Goal: Task Accomplishment & Management: Manage account settings

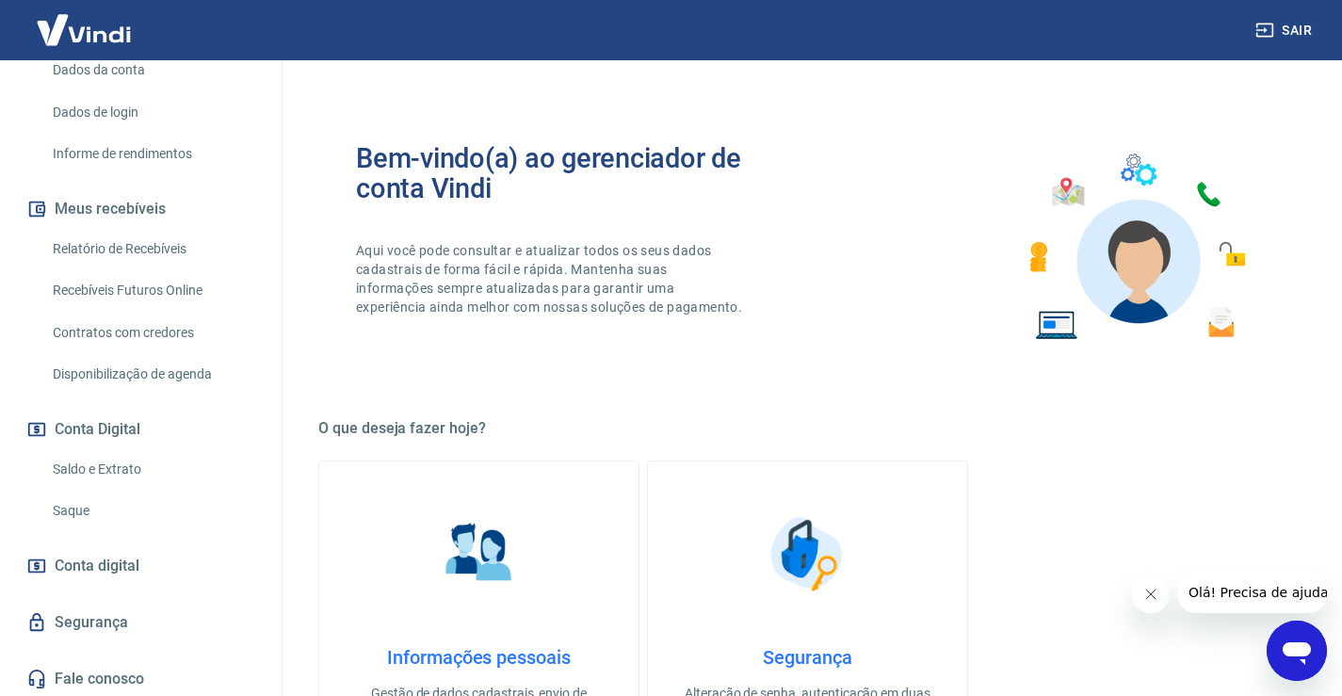
scroll to position [287, 0]
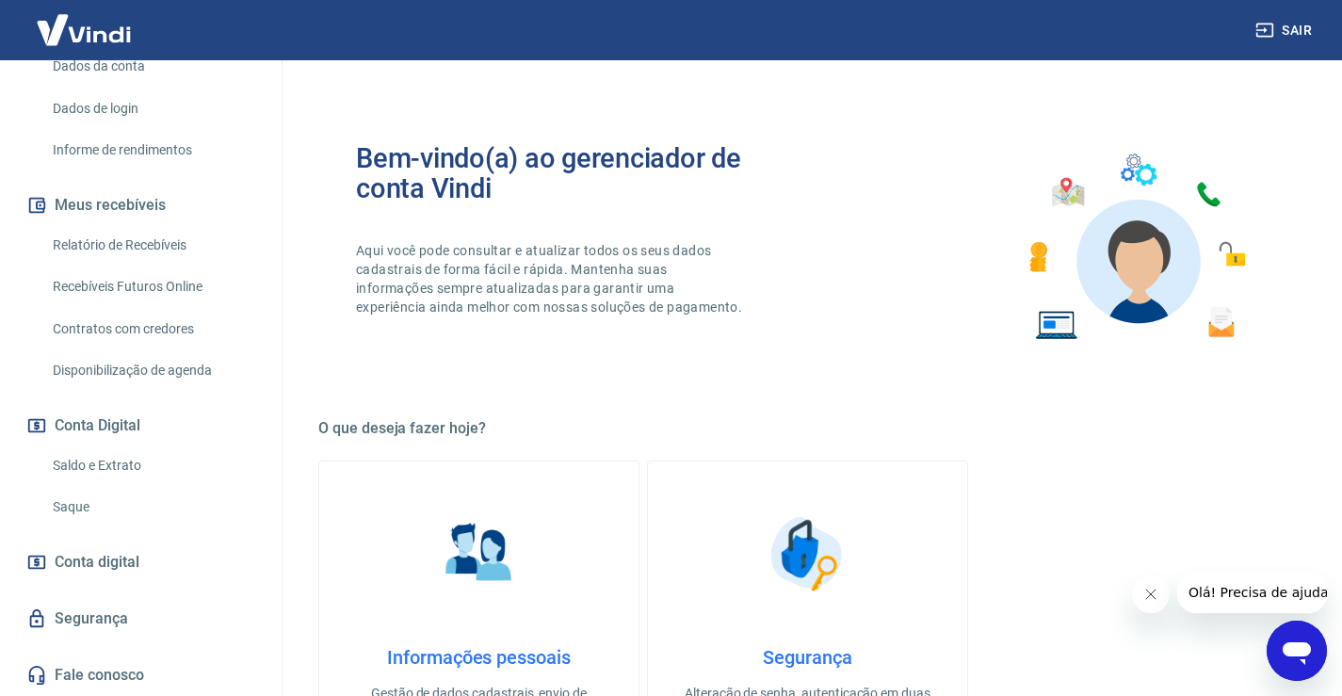
click at [113, 463] on link "Saldo e Extrato" at bounding box center [152, 465] width 214 height 39
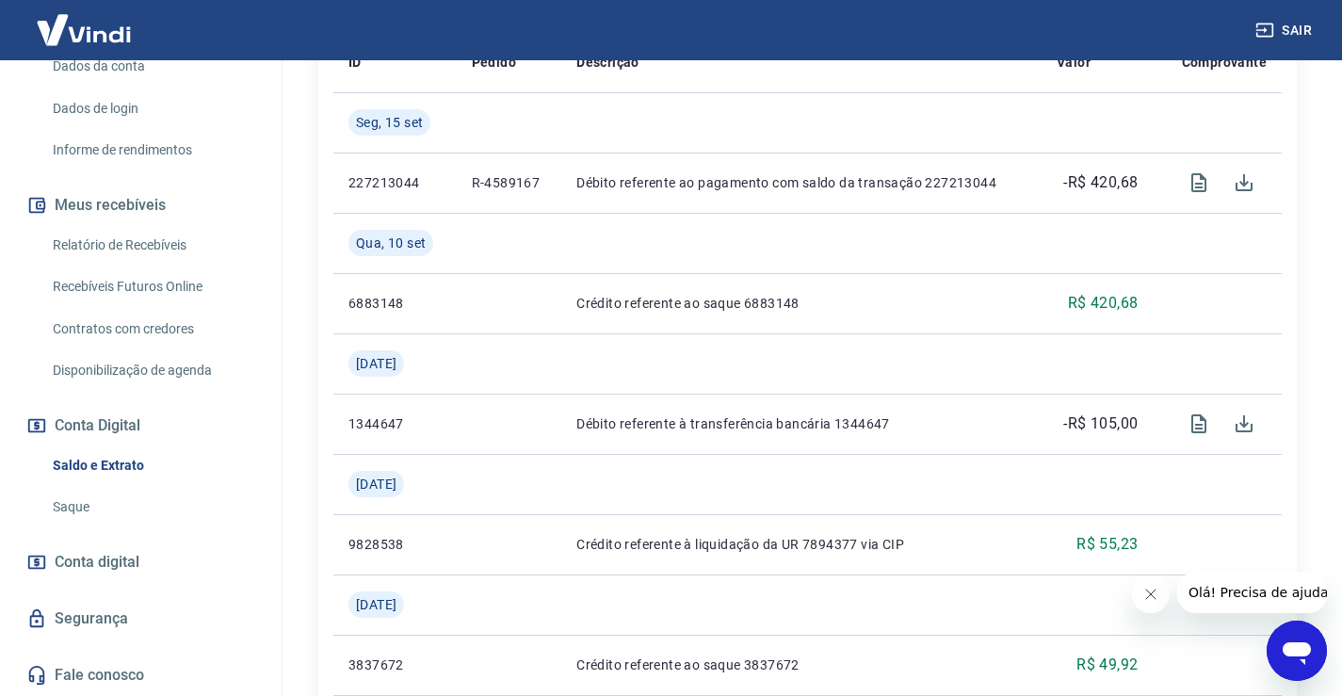
scroll to position [673, 0]
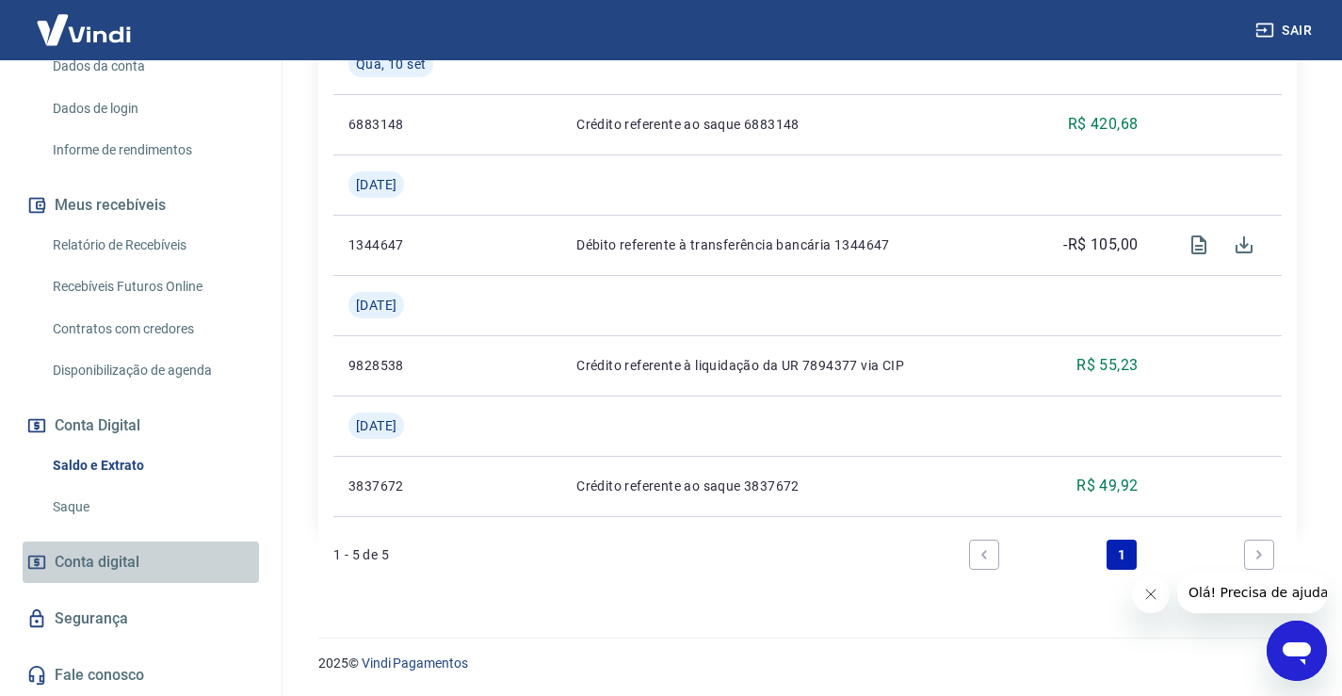
click at [194, 556] on link "Conta digital" at bounding box center [141, 561] width 236 height 41
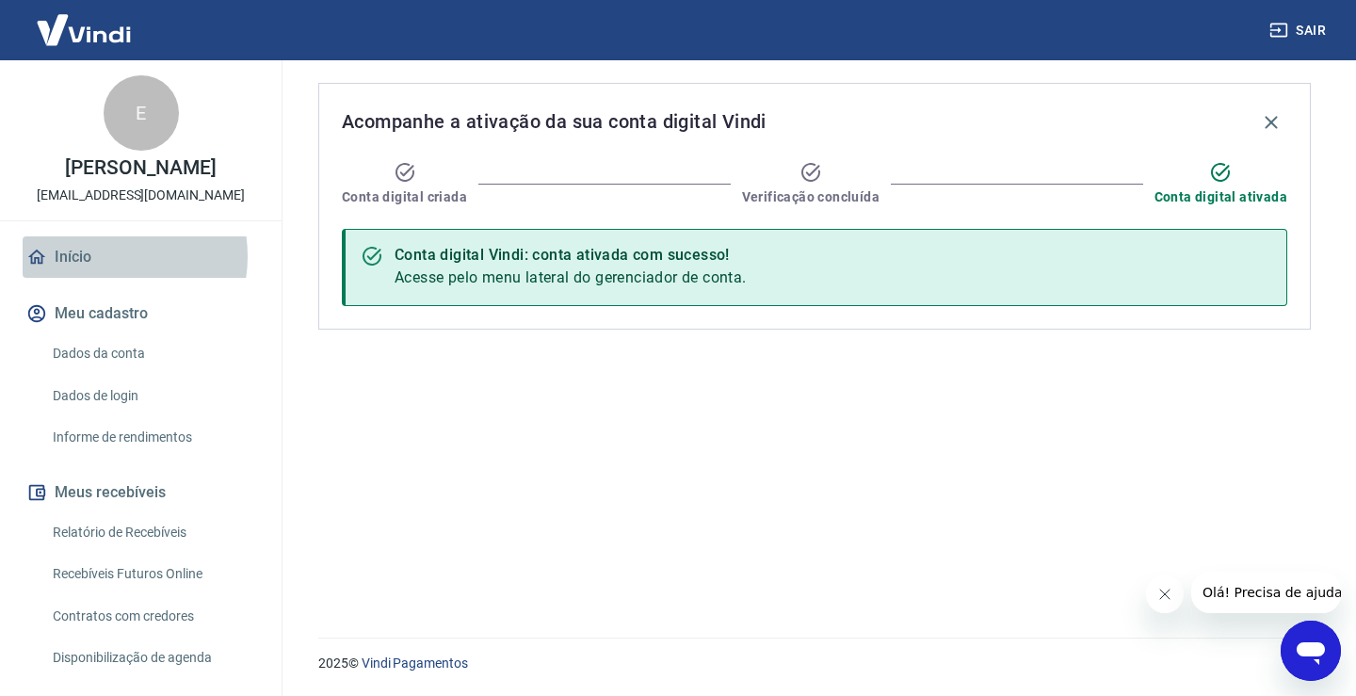
click at [102, 256] on link "Início" at bounding box center [141, 256] width 236 height 41
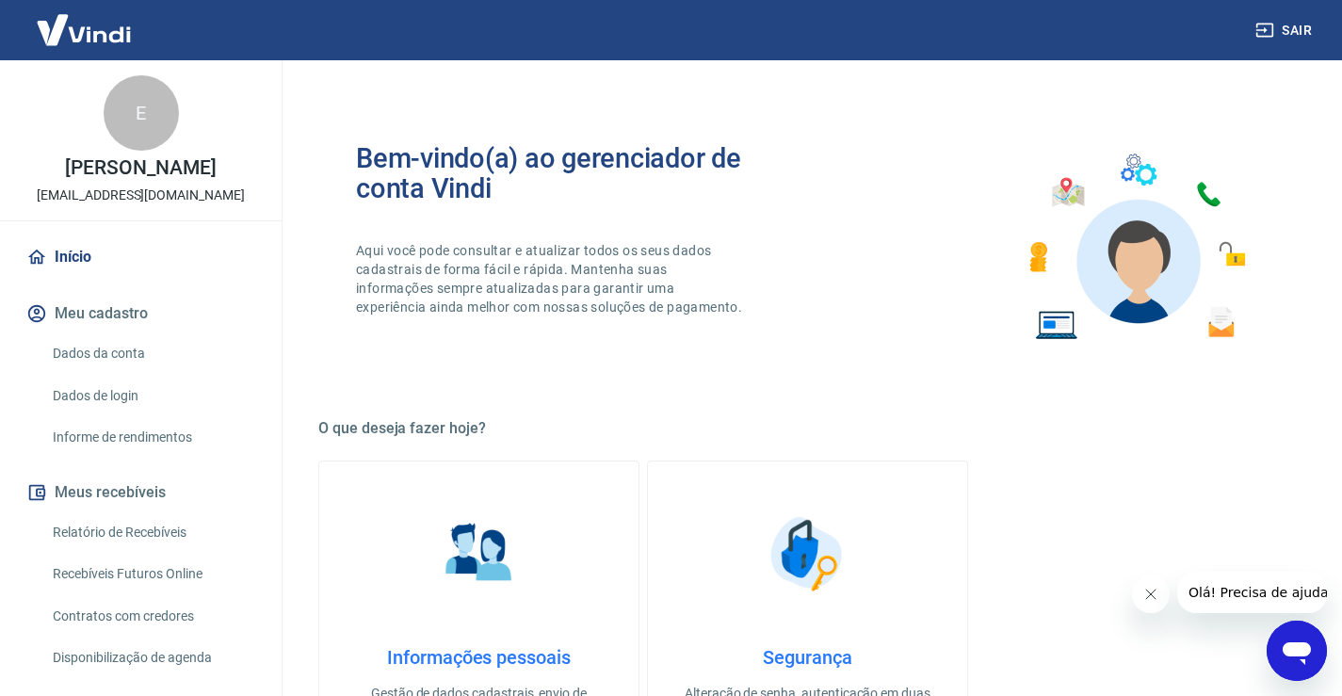
click at [144, 527] on link "Relatório de Recebíveis" at bounding box center [152, 532] width 214 height 39
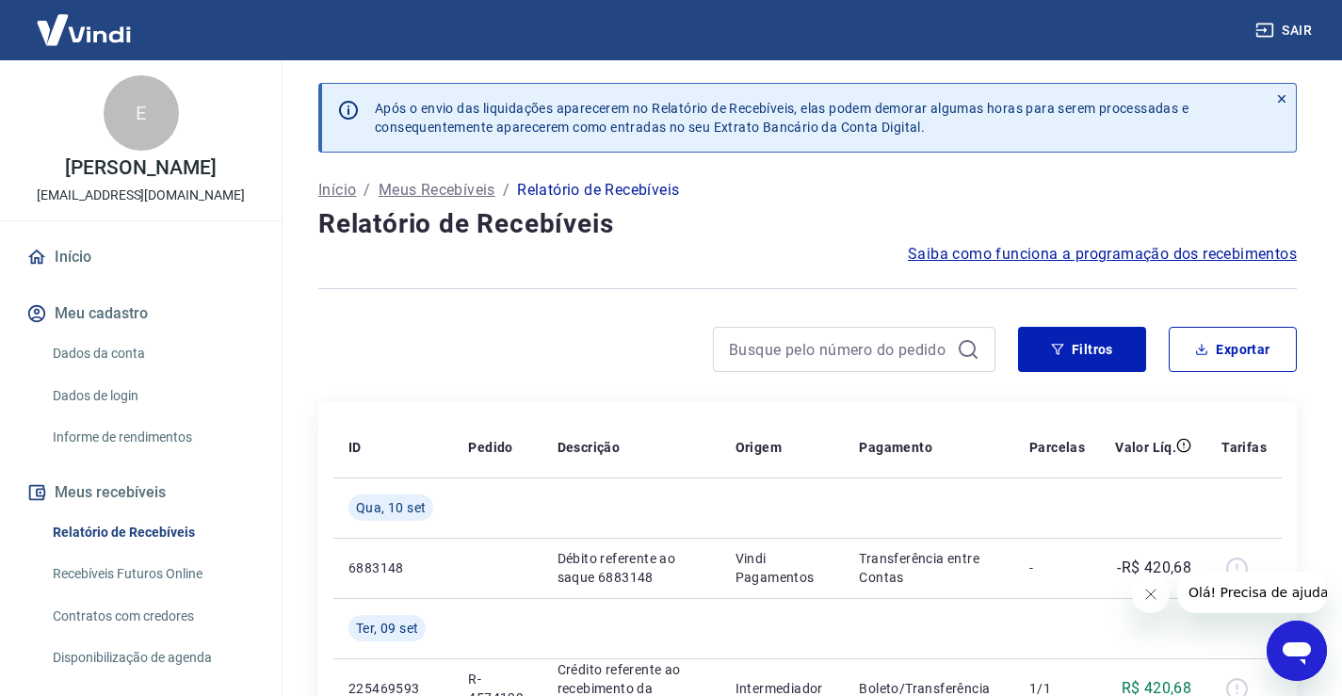
click at [1283, 96] on icon at bounding box center [1282, 99] width 8 height 8
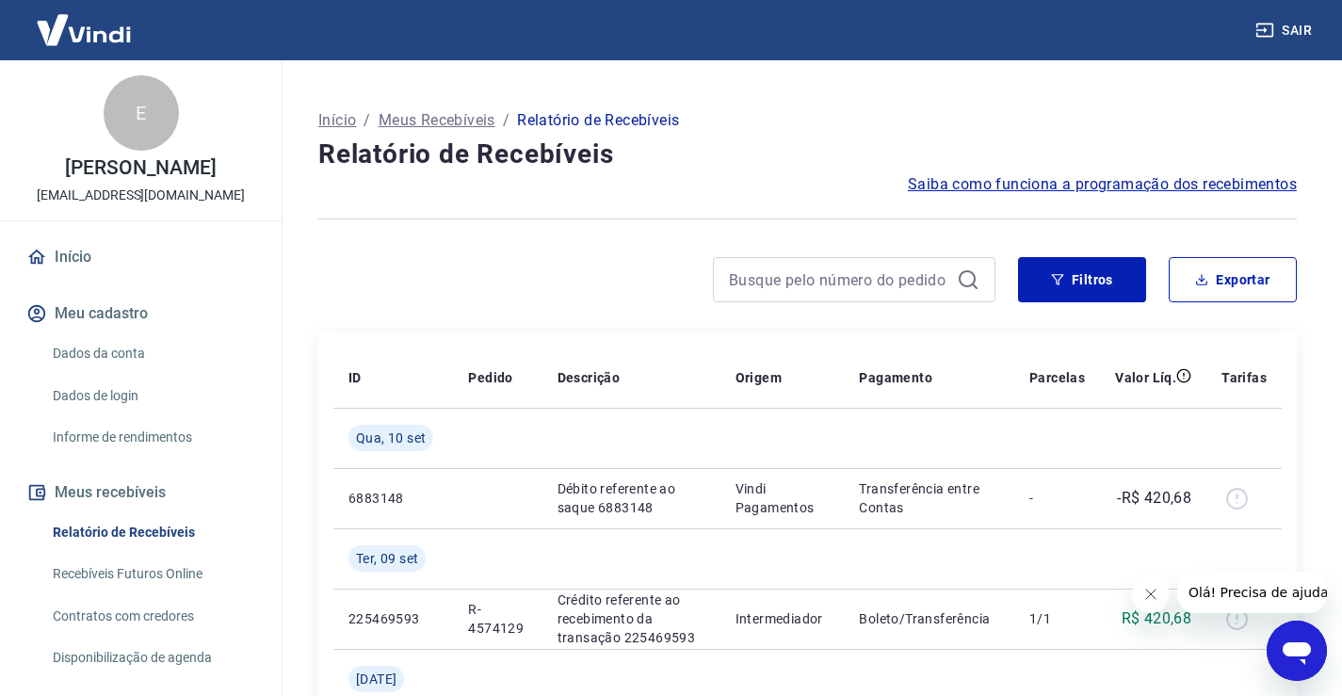
click at [132, 360] on link "Dados da conta" at bounding box center [152, 353] width 214 height 39
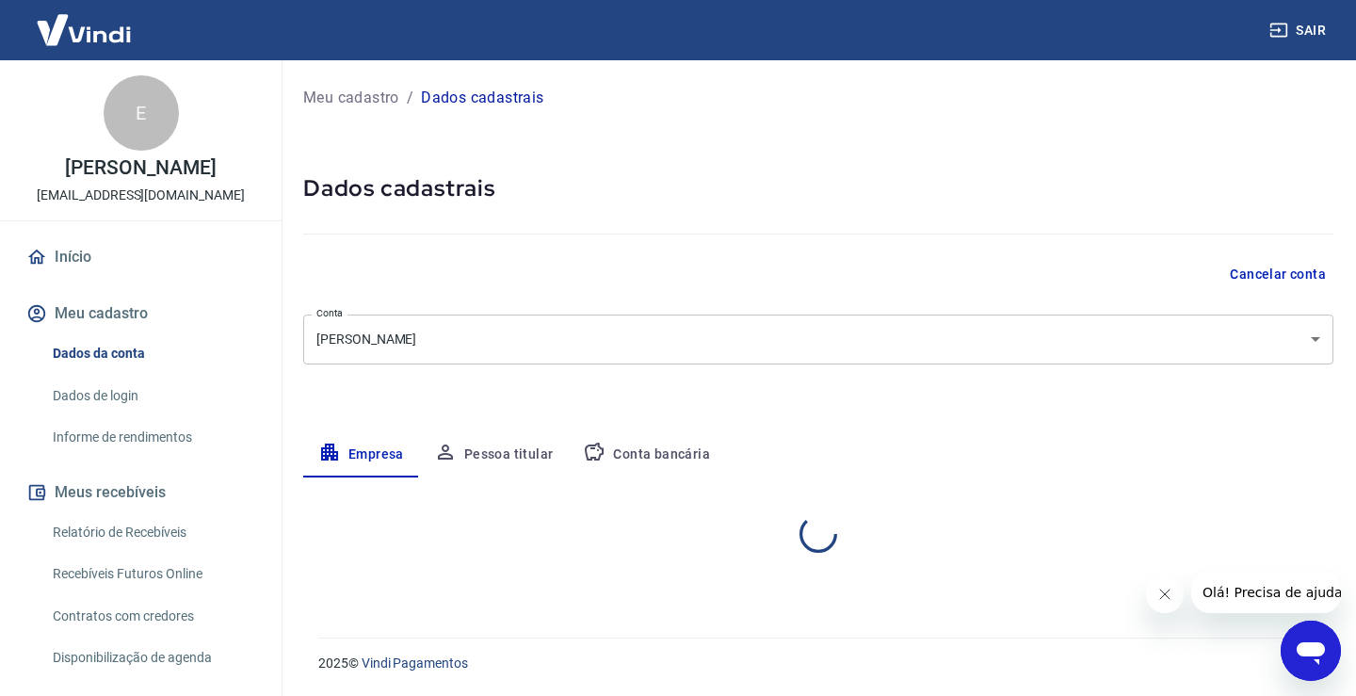
select select "RS"
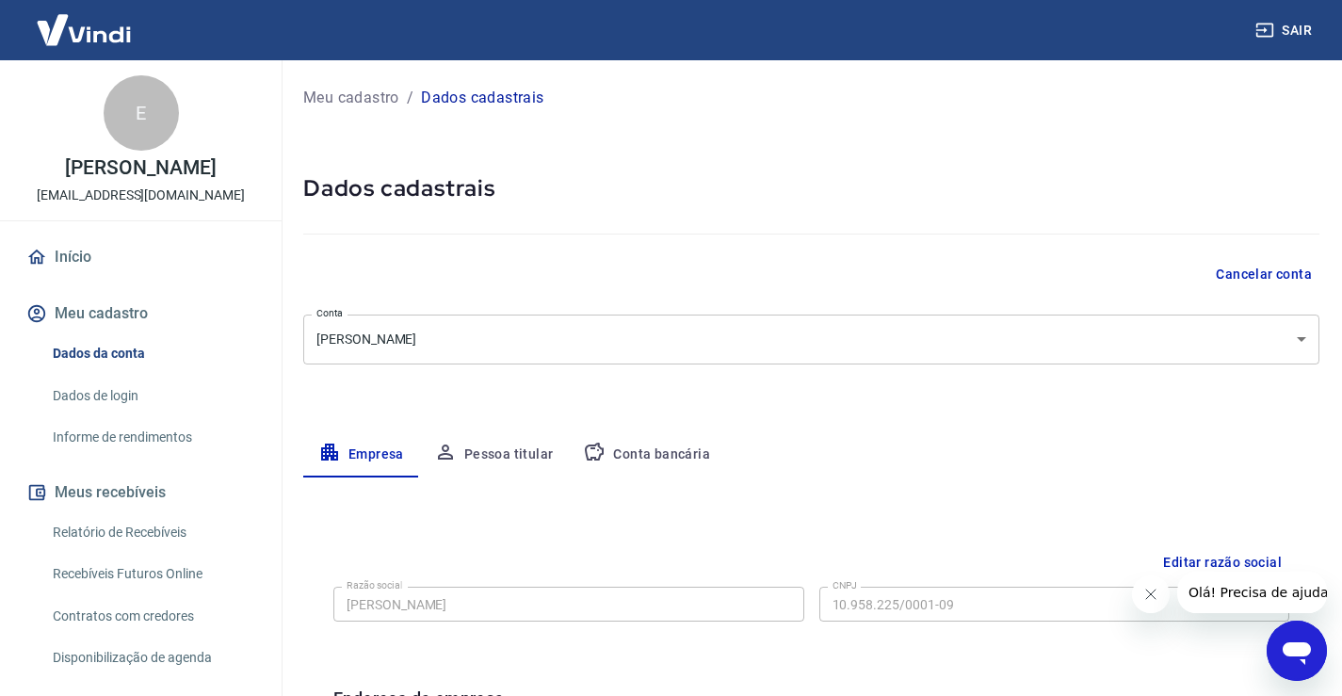
click at [138, 390] on link "Dados de login" at bounding box center [152, 396] width 214 height 39
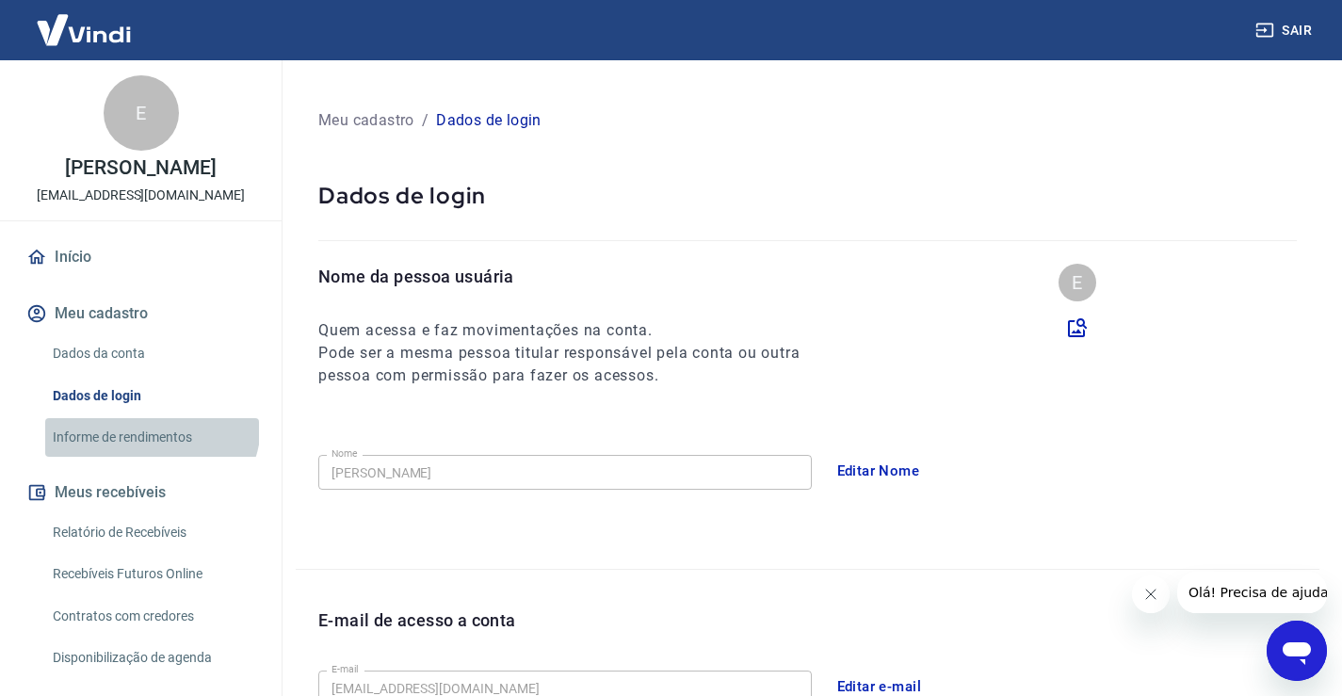
click at [150, 424] on link "Informe de rendimentos" at bounding box center [152, 437] width 214 height 39
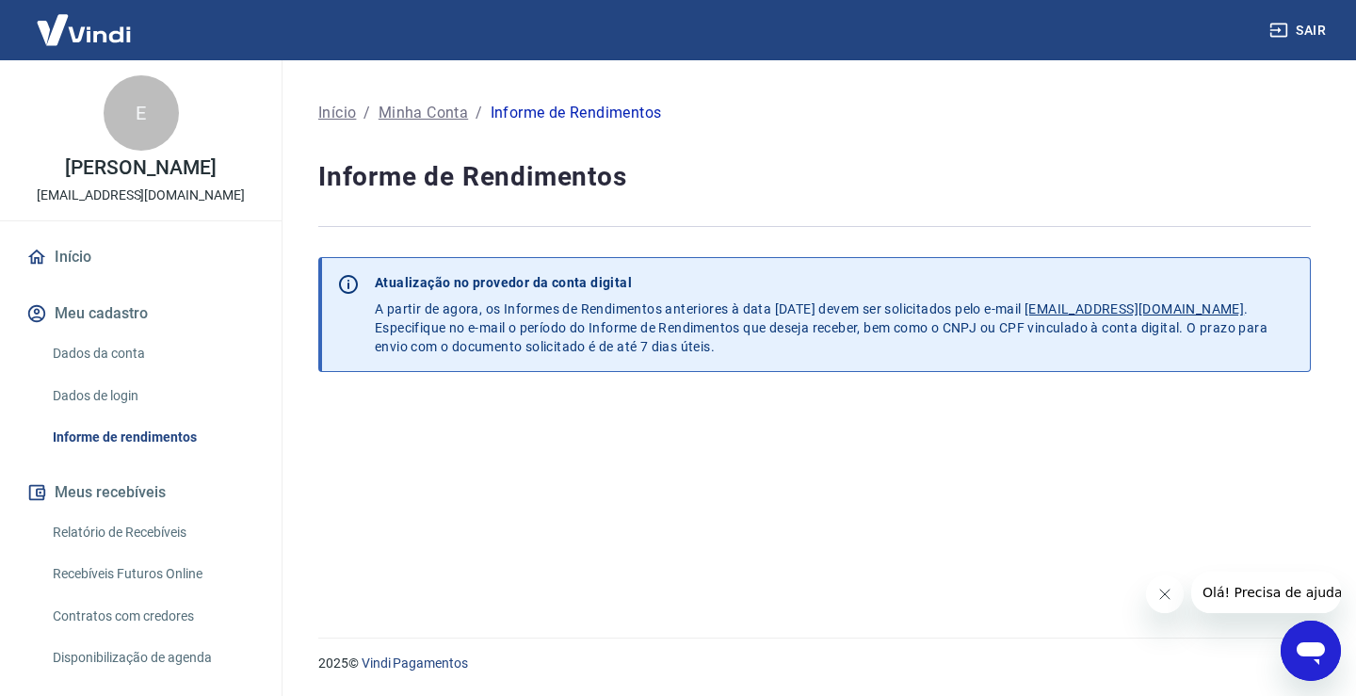
click at [113, 253] on link "Início" at bounding box center [141, 256] width 236 height 41
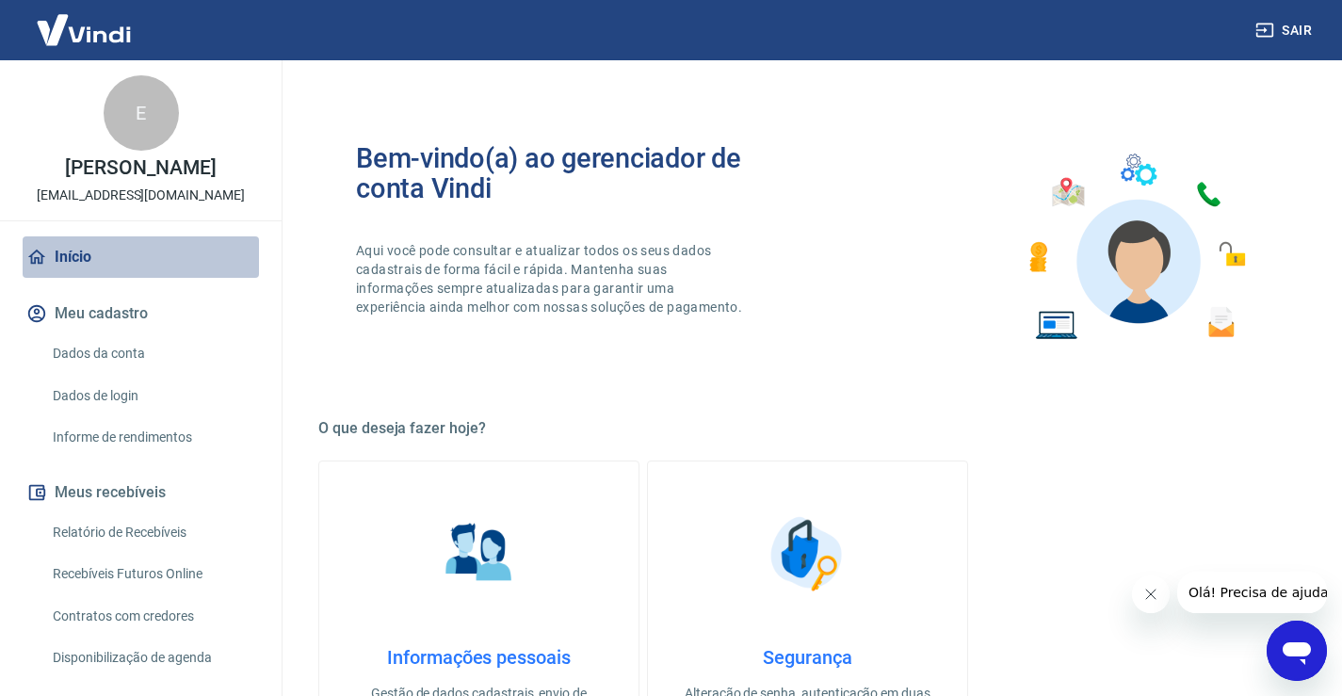
click at [142, 259] on link "Início" at bounding box center [141, 256] width 236 height 41
click at [134, 254] on link "Início" at bounding box center [141, 256] width 236 height 41
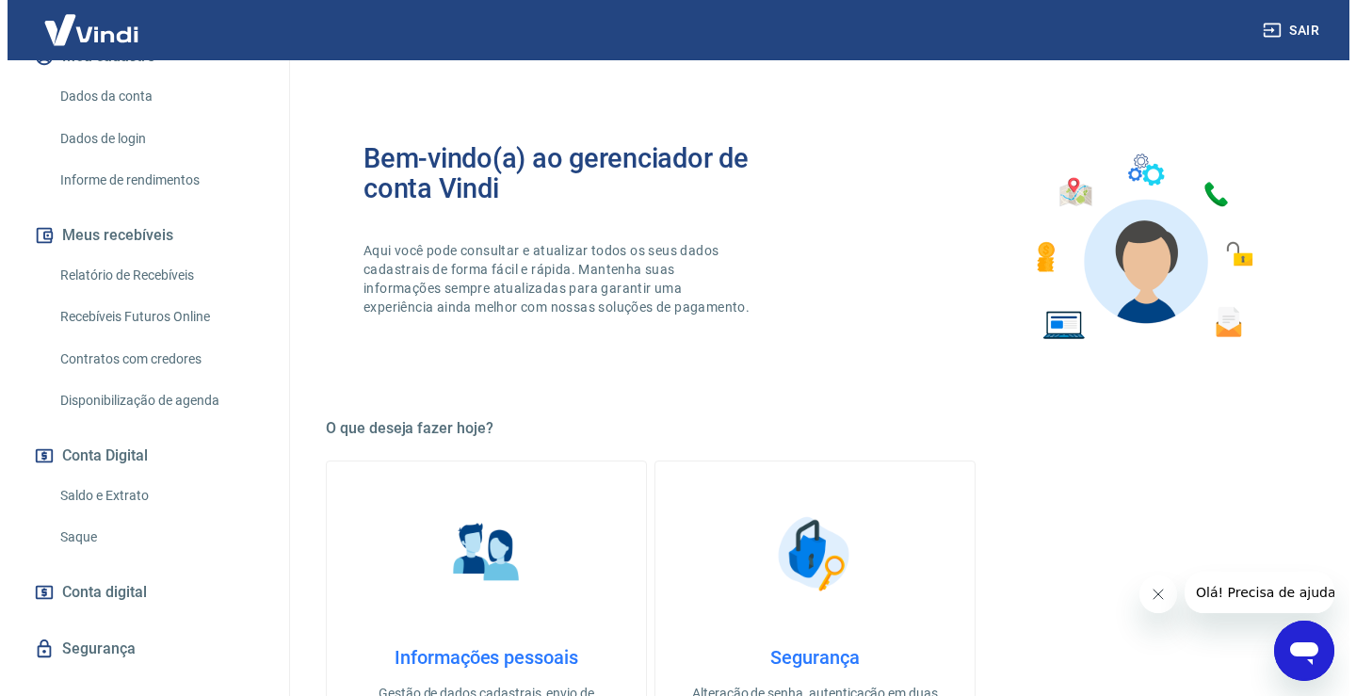
scroll to position [287, 0]
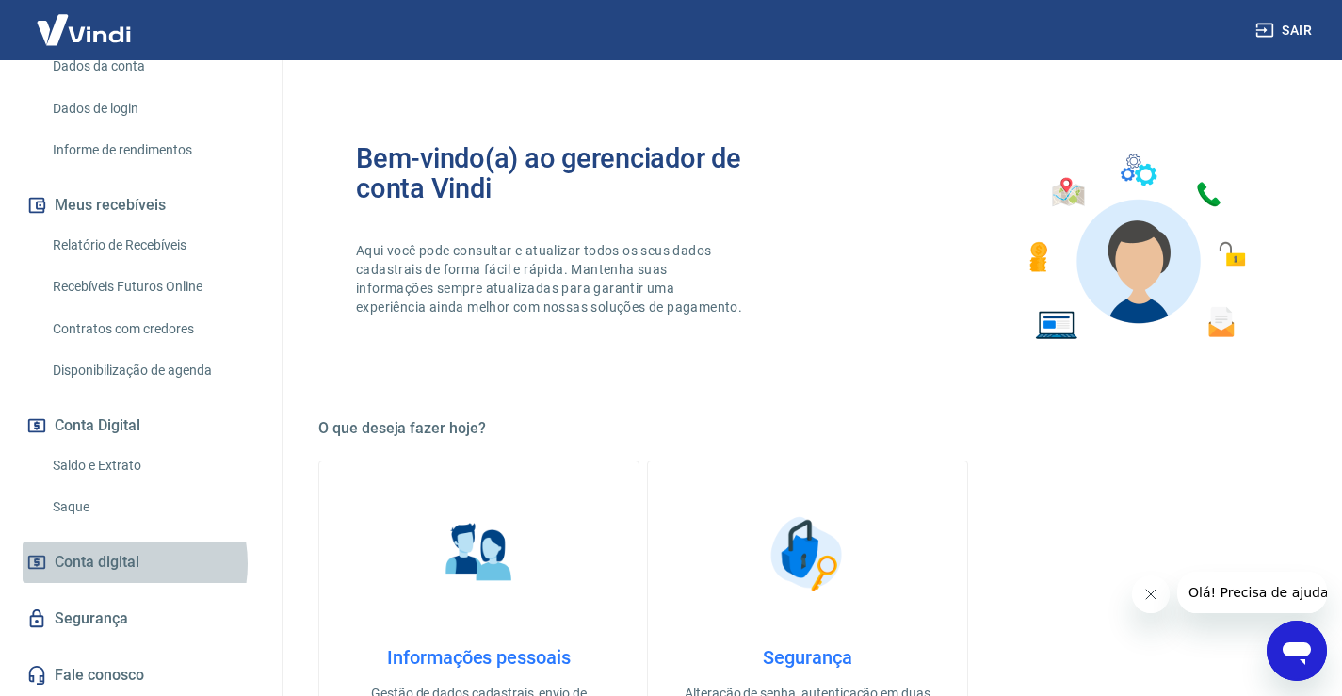
click at [115, 563] on span "Conta digital" at bounding box center [97, 562] width 85 height 26
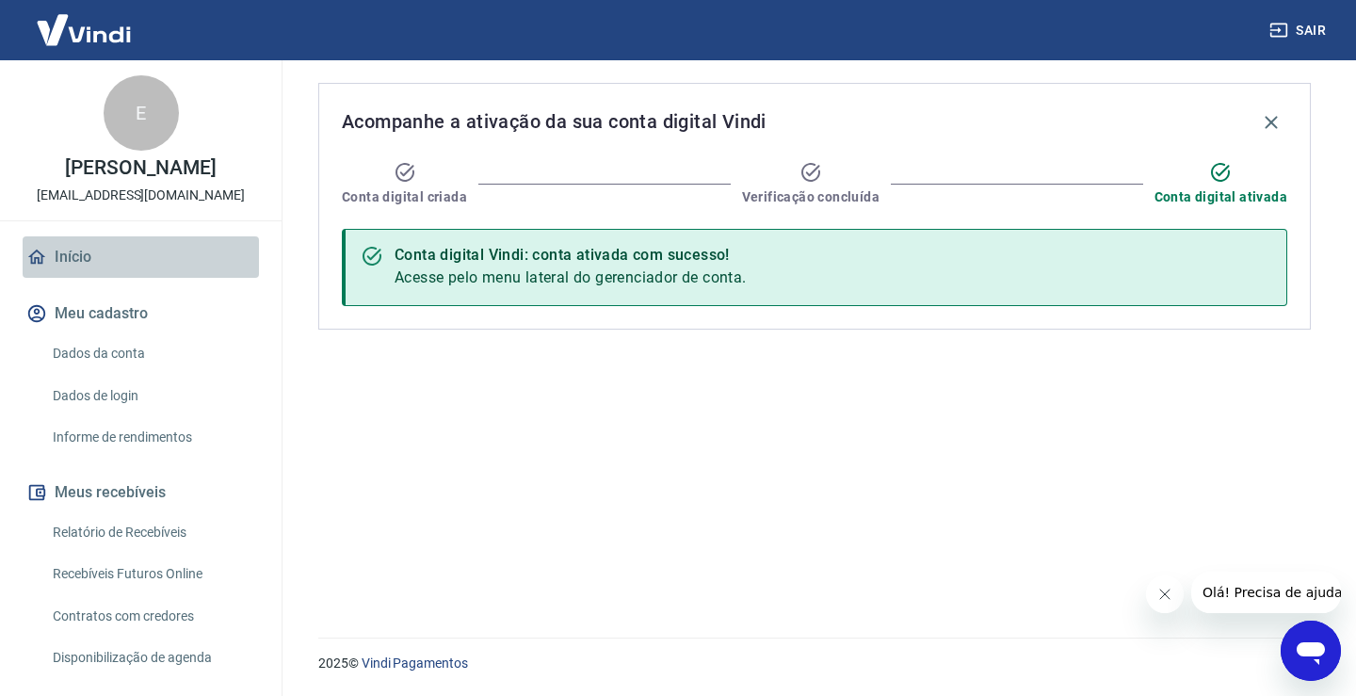
click at [141, 252] on link "Início" at bounding box center [141, 256] width 236 height 41
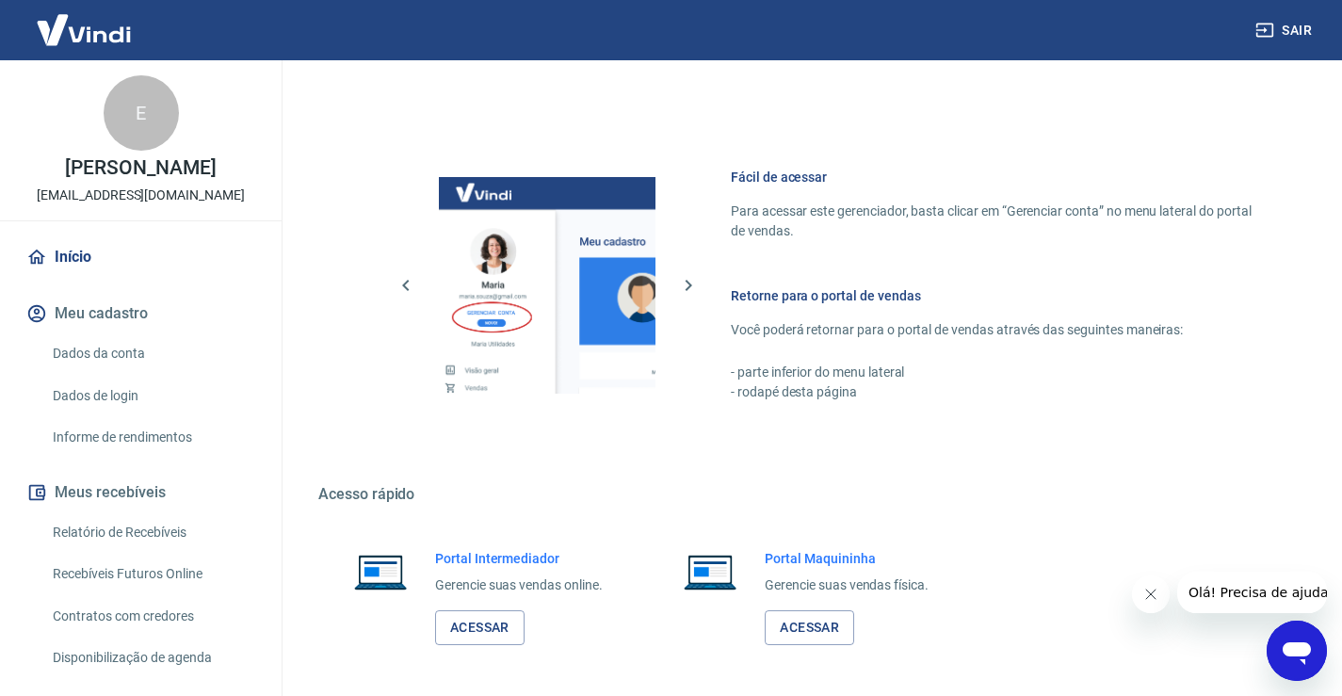
scroll to position [810, 0]
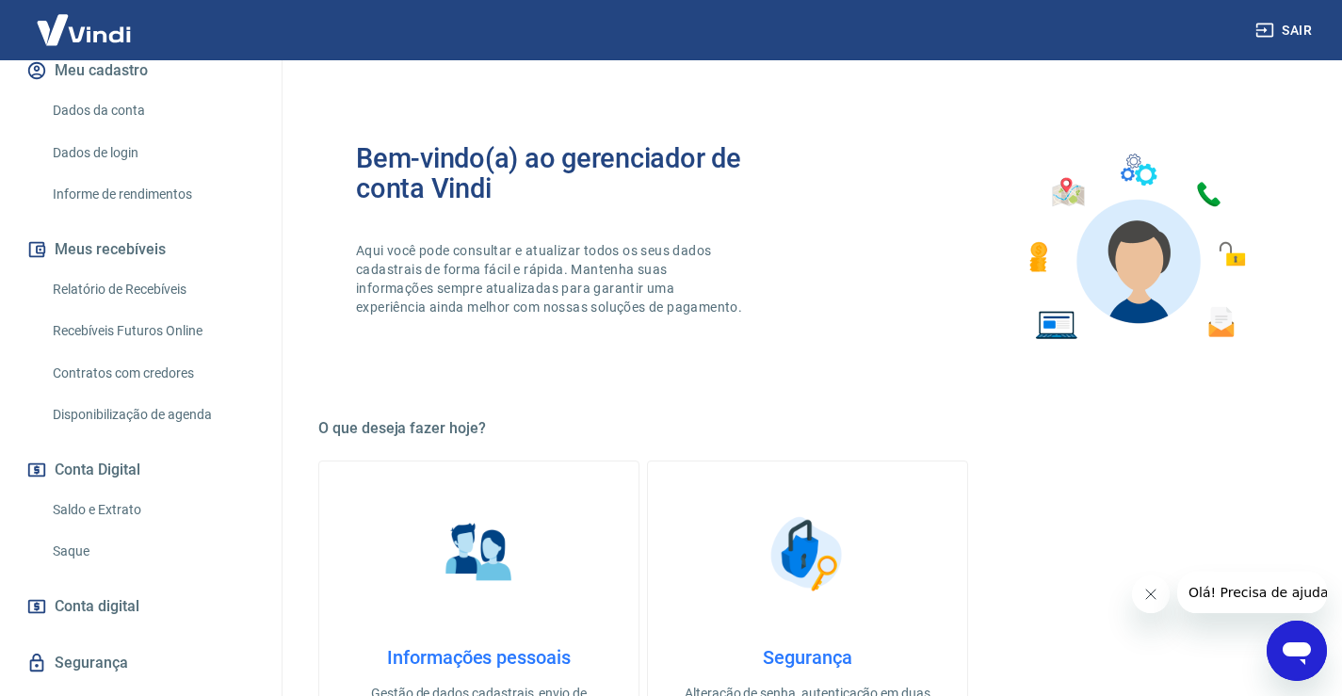
scroll to position [282, 0]
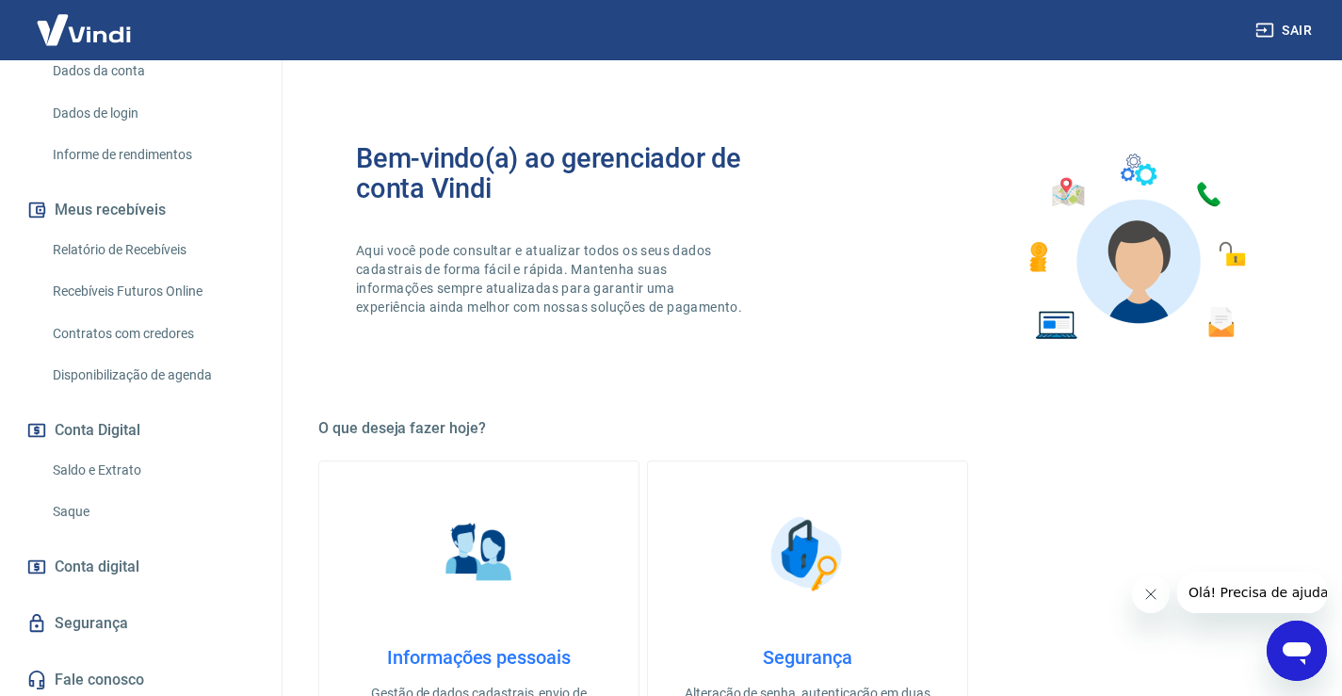
click at [91, 515] on link "Saque" at bounding box center [152, 511] width 214 height 39
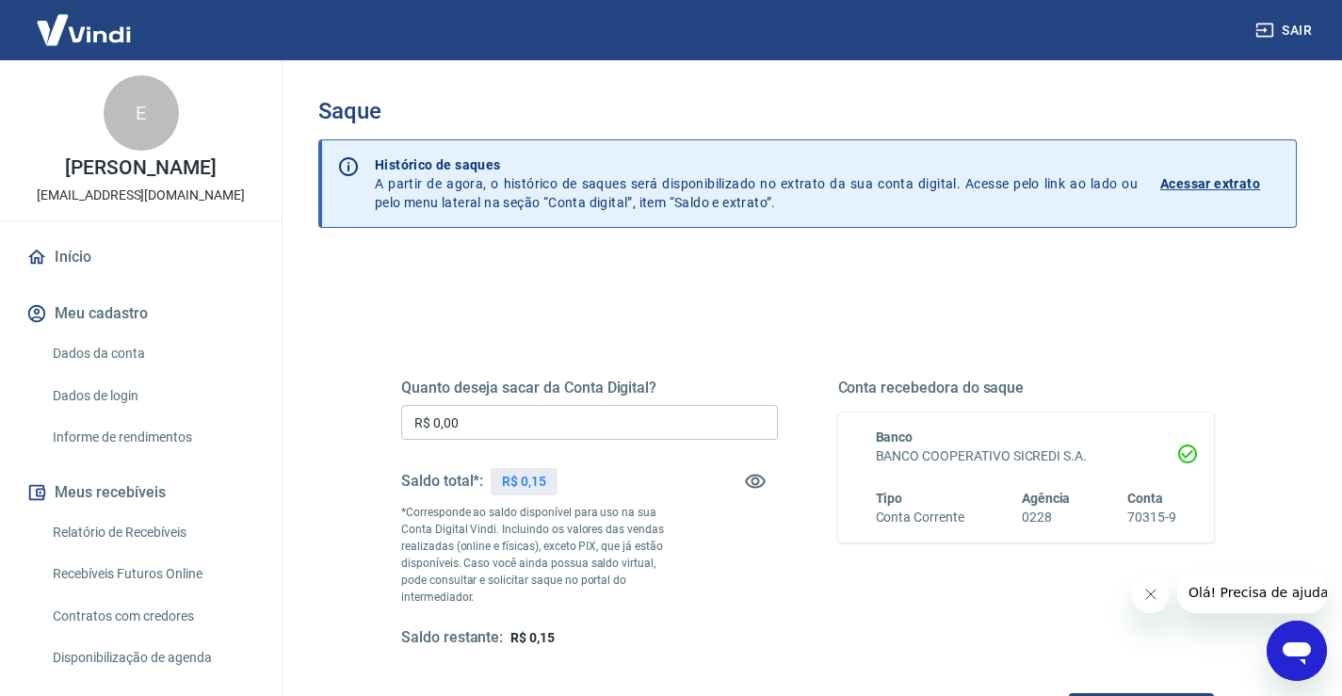
click at [137, 355] on link "Dados da conta" at bounding box center [152, 353] width 214 height 39
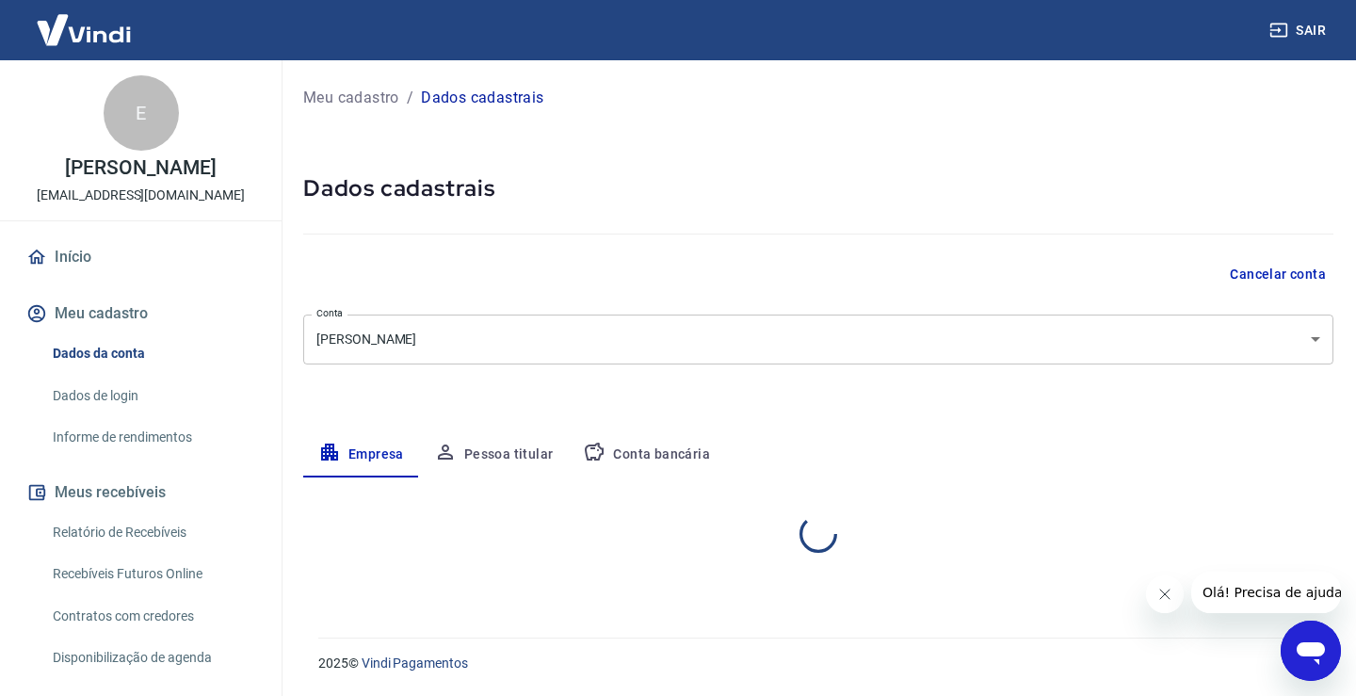
click at [145, 251] on link "Início" at bounding box center [141, 256] width 236 height 41
